Goal: Information Seeking & Learning: Learn about a topic

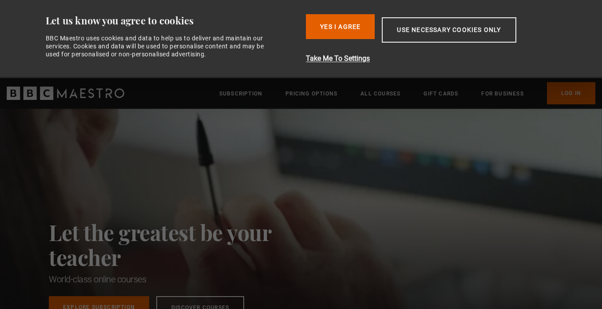
scroll to position [0, 349]
click at [415, 32] on button "Use necessary cookies only" at bounding box center [449, 29] width 134 height 25
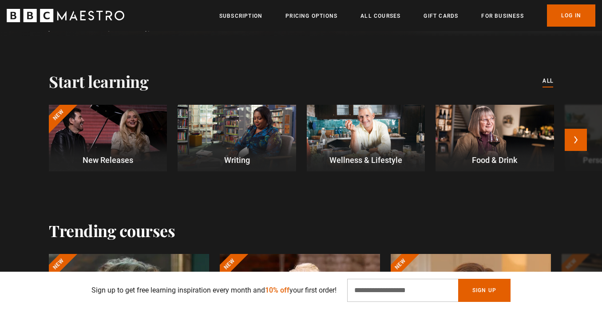
scroll to position [236, 0]
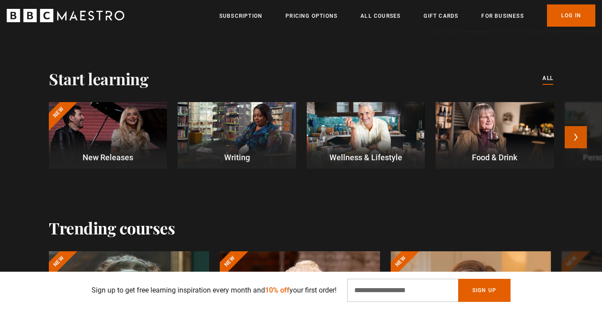
click at [575, 135] on button "Next" at bounding box center [575, 137] width 22 height 22
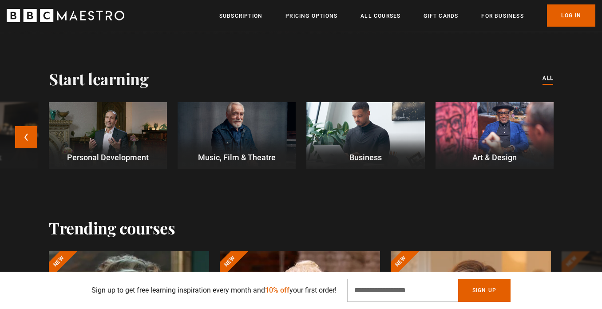
scroll to position [0, 697]
click at [28, 139] on button "Previous" at bounding box center [26, 137] width 22 height 22
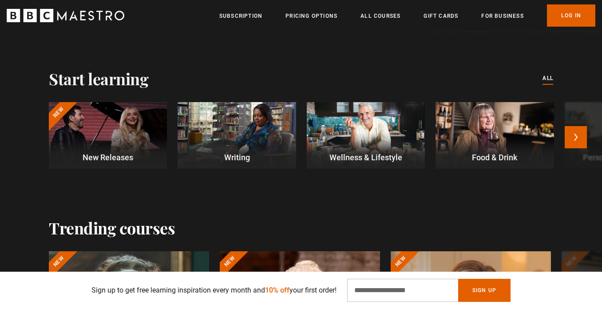
click at [231, 136] on div at bounding box center [236, 135] width 118 height 67
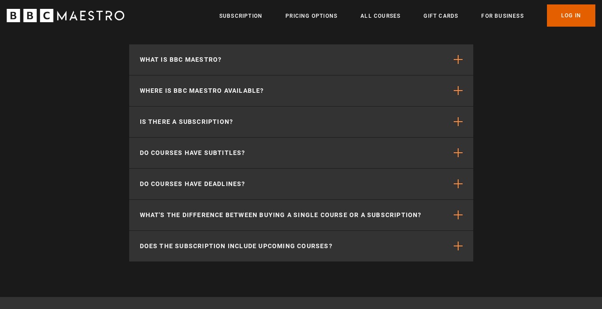
scroll to position [1553, 0]
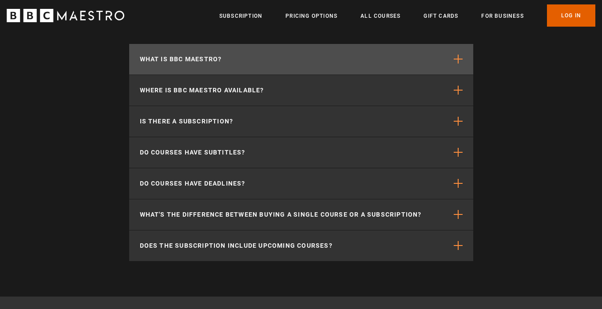
click at [311, 67] on button "What is BBC Maestro?" at bounding box center [301, 59] width 344 height 31
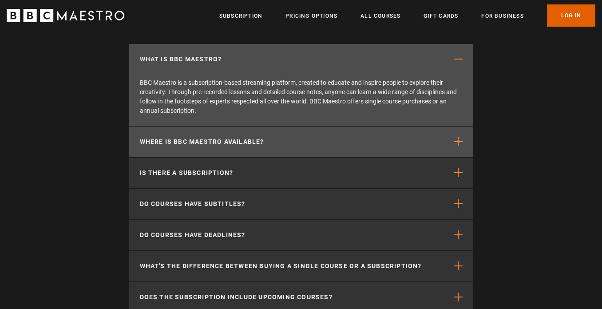
click at [190, 143] on p "Where is BBC Maestro available?" at bounding box center [202, 141] width 124 height 9
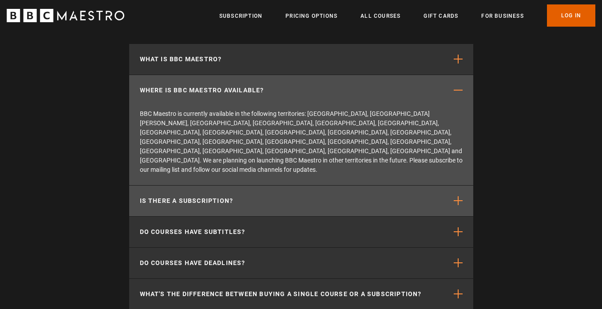
click at [243, 185] on button "Is there a subscription?" at bounding box center [301, 200] width 344 height 31
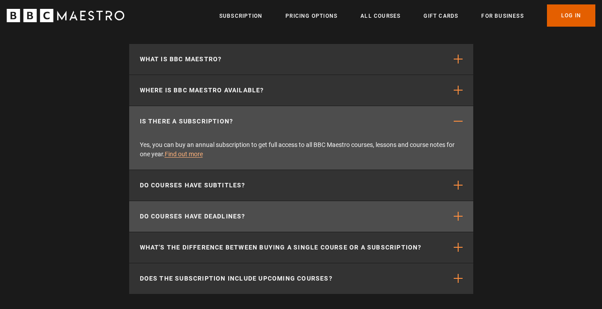
click at [234, 213] on p "Do courses have deadlines?" at bounding box center [193, 216] width 106 height 9
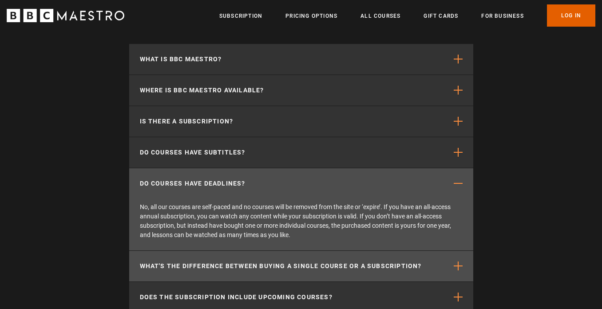
click at [251, 264] on p "What's the difference between buying a single course or a subscription?" at bounding box center [281, 265] width 282 height 9
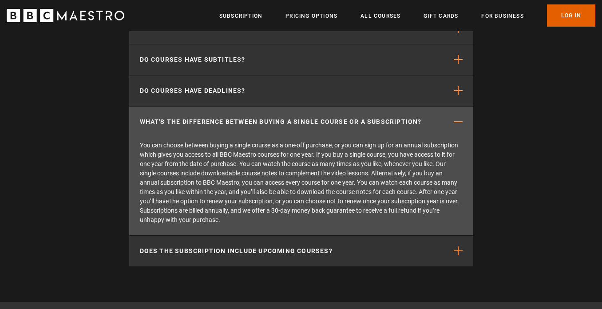
scroll to position [1649, 0]
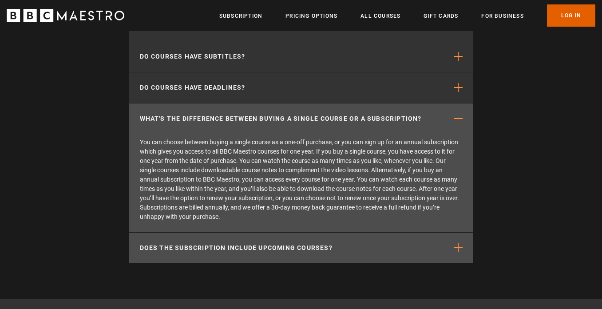
click at [158, 245] on p "Does the subscription include upcoming courses?" at bounding box center [236, 247] width 193 height 9
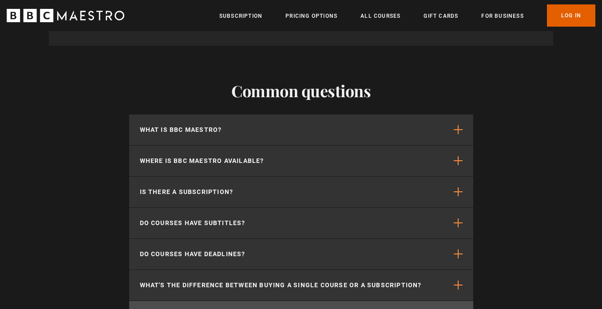
scroll to position [1484, 0]
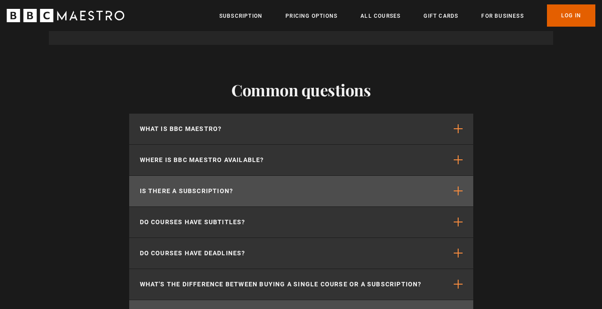
click at [229, 193] on p "Is there a subscription?" at bounding box center [187, 190] width 94 height 9
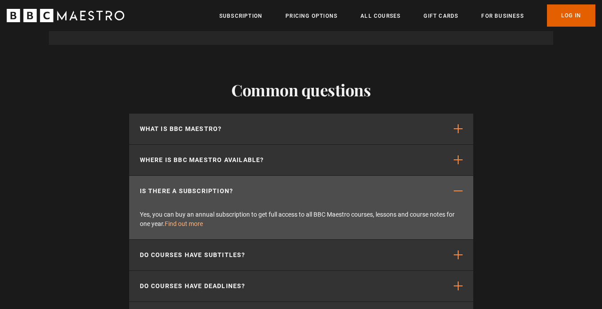
click at [195, 224] on link "Find out more" at bounding box center [184, 223] width 38 height 7
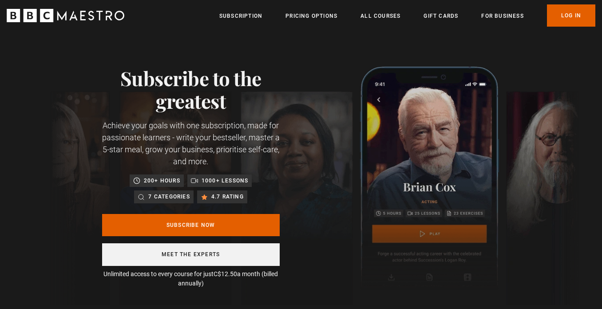
scroll to position [0, 581]
click at [267, 256] on link "Meet the experts" at bounding box center [190, 254] width 177 height 23
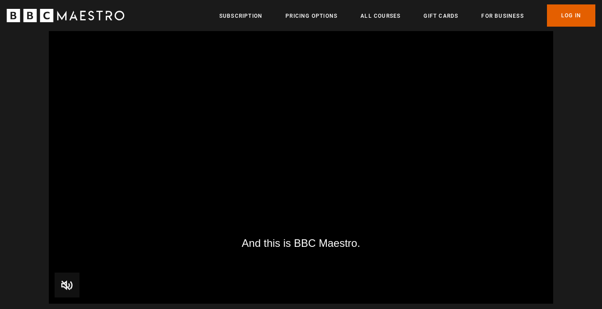
scroll to position [0, 1860]
